Goal: Task Accomplishment & Management: Use online tool/utility

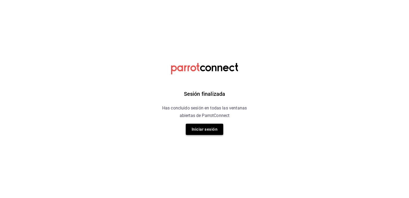
click at [200, 130] on button "Iniciar sesión" at bounding box center [204, 128] width 37 height 11
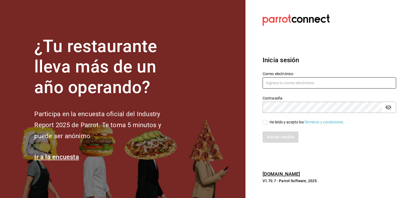
type input "[EMAIL_ADDRESS][DOMAIN_NAME]"
click at [265, 122] on input "He leído y acepto los Términos y condiciones." at bounding box center [265, 122] width 5 height 5
checkbox input "true"
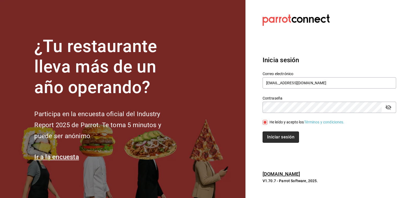
click at [286, 134] on button "Iniciar sesión" at bounding box center [281, 136] width 36 height 11
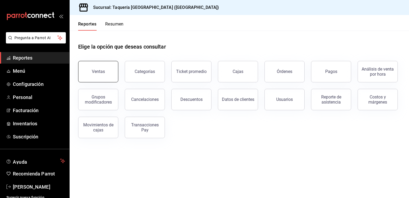
click at [99, 67] on button "Ventas" at bounding box center [98, 71] width 40 height 21
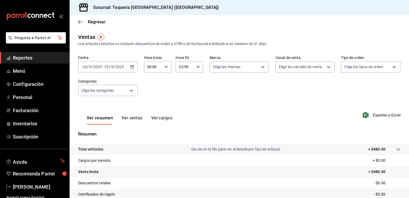
click at [133, 67] on icon "button" at bounding box center [132, 67] width 4 height 4
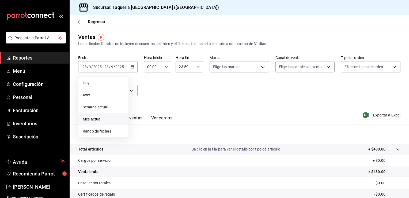
click at [101, 119] on span "Mes actual" at bounding box center [104, 119] width 42 height 6
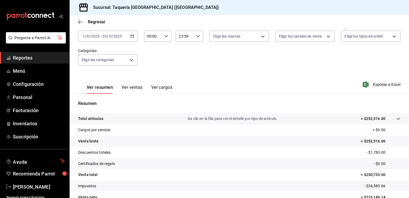
scroll to position [26, 0]
